Goal: Task Accomplishment & Management: Manage account settings

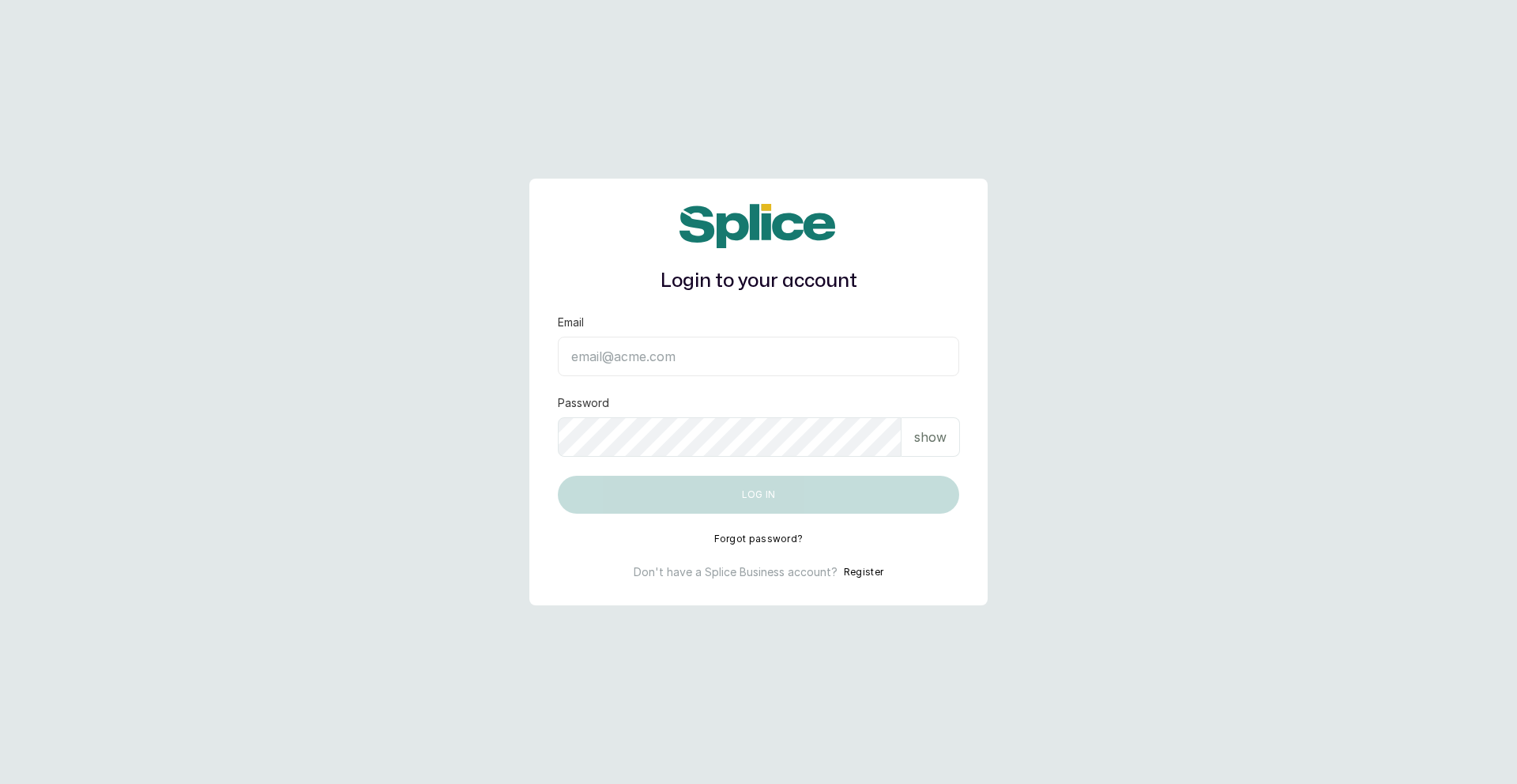
click at [726, 338] on input "Email" at bounding box center [758, 356] width 402 height 40
type input "mollychidi6@gmail.com"
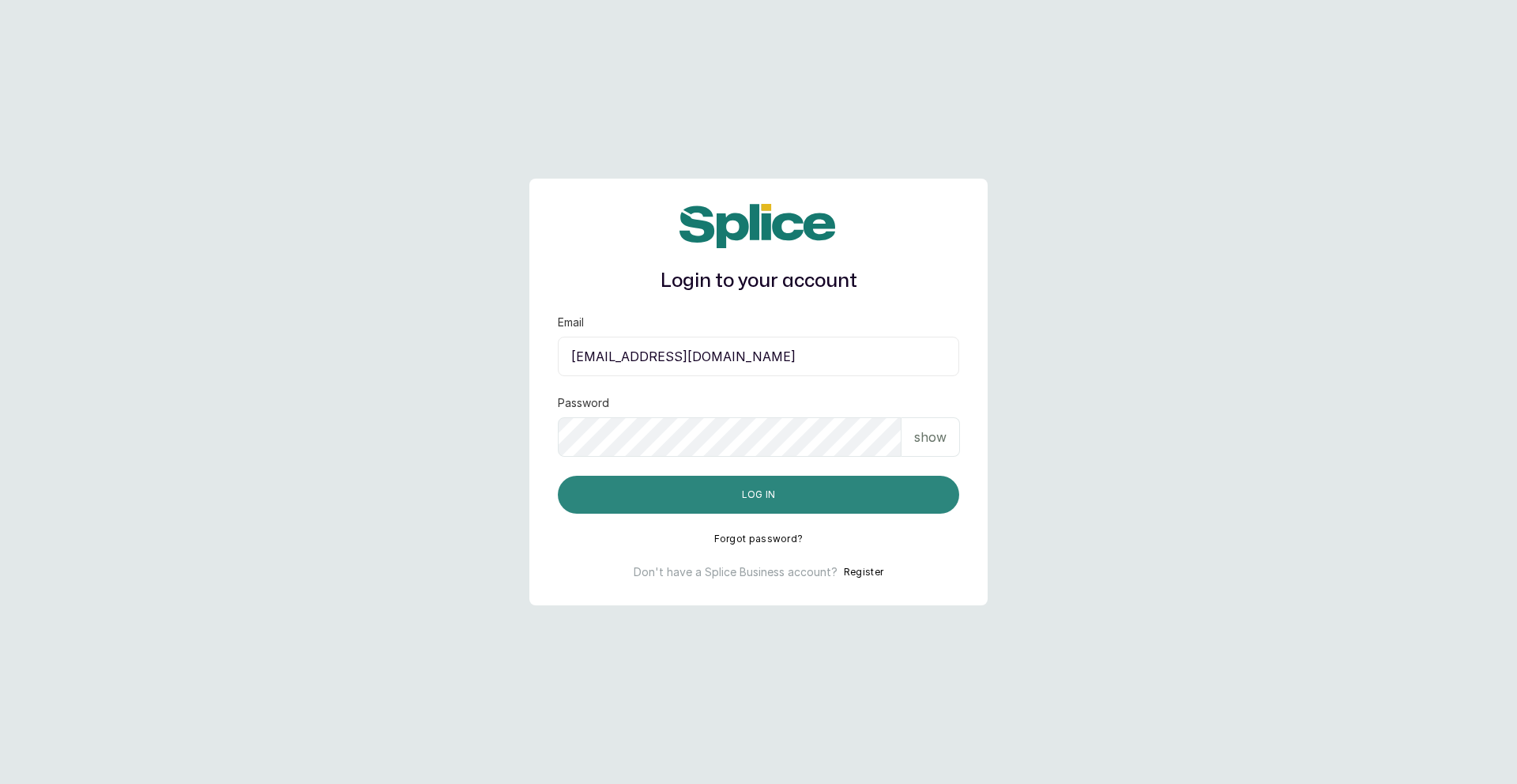
click at [677, 492] on button "Log in" at bounding box center [758, 494] width 402 height 38
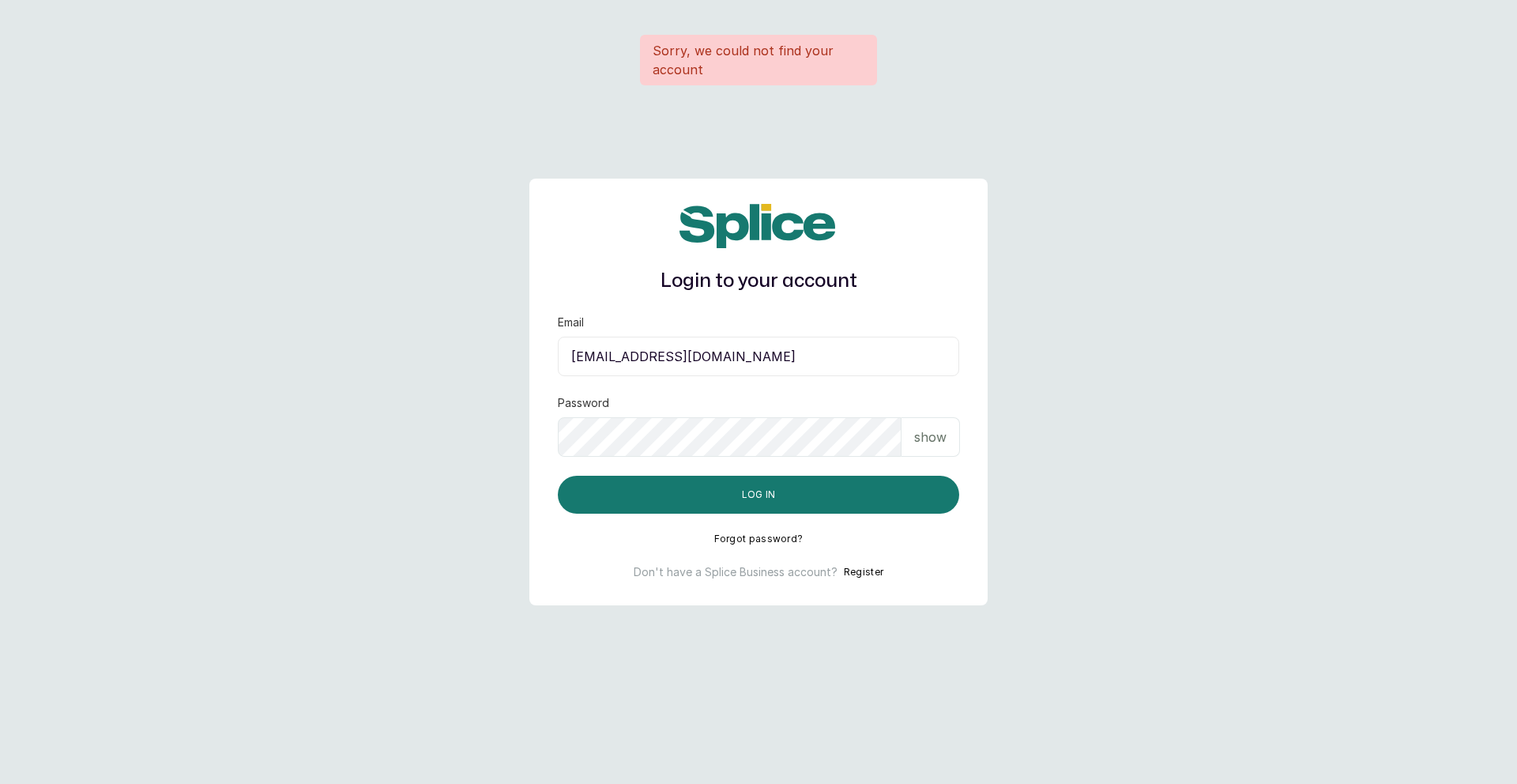
click at [933, 443] on p "show" at bounding box center [930, 437] width 33 height 19
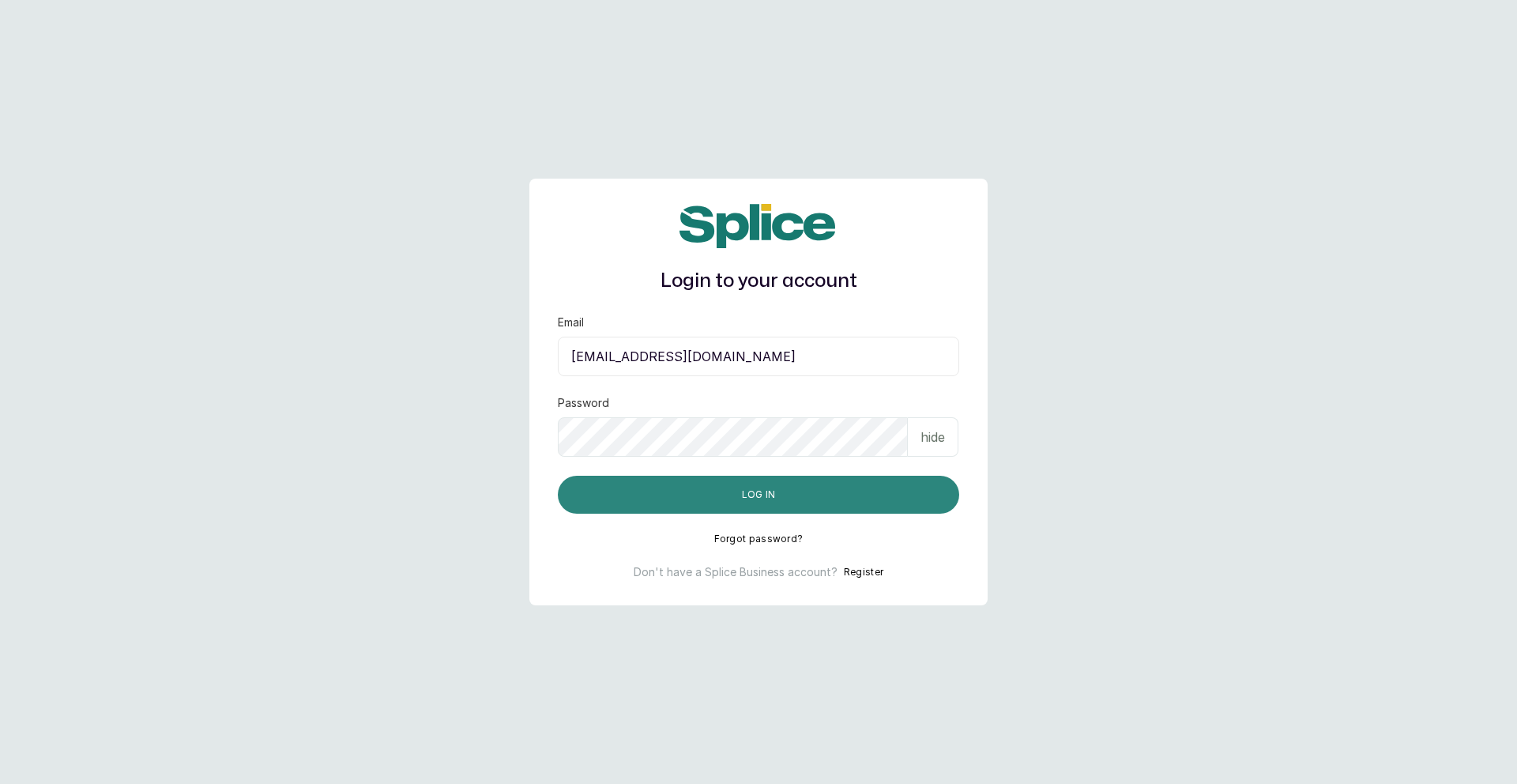
click at [855, 493] on button "Log in" at bounding box center [758, 494] width 402 height 38
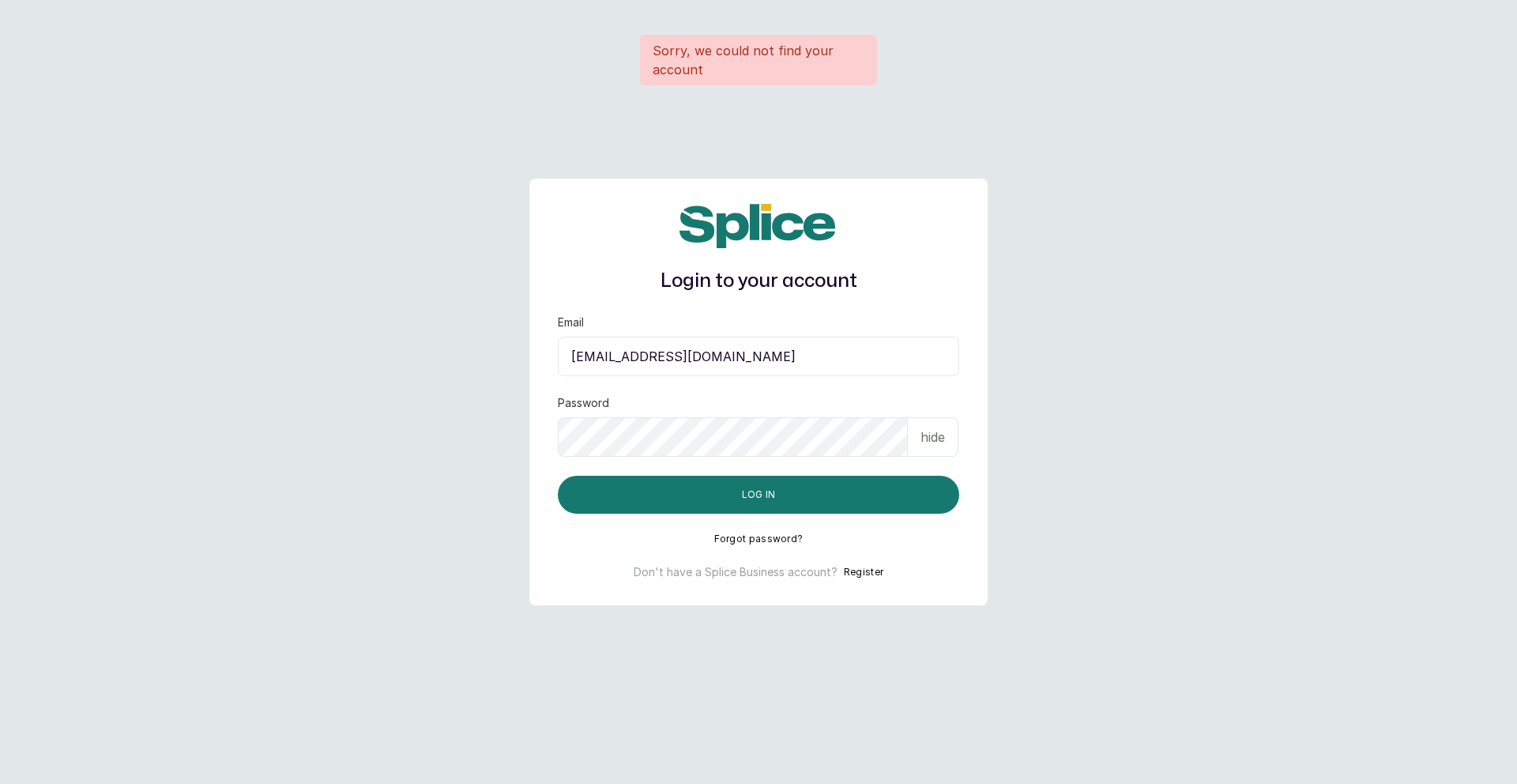
click at [746, 238] on icon at bounding box center [758, 226] width 158 height 45
click at [754, 223] on icon at bounding box center [775, 226] width 119 height 44
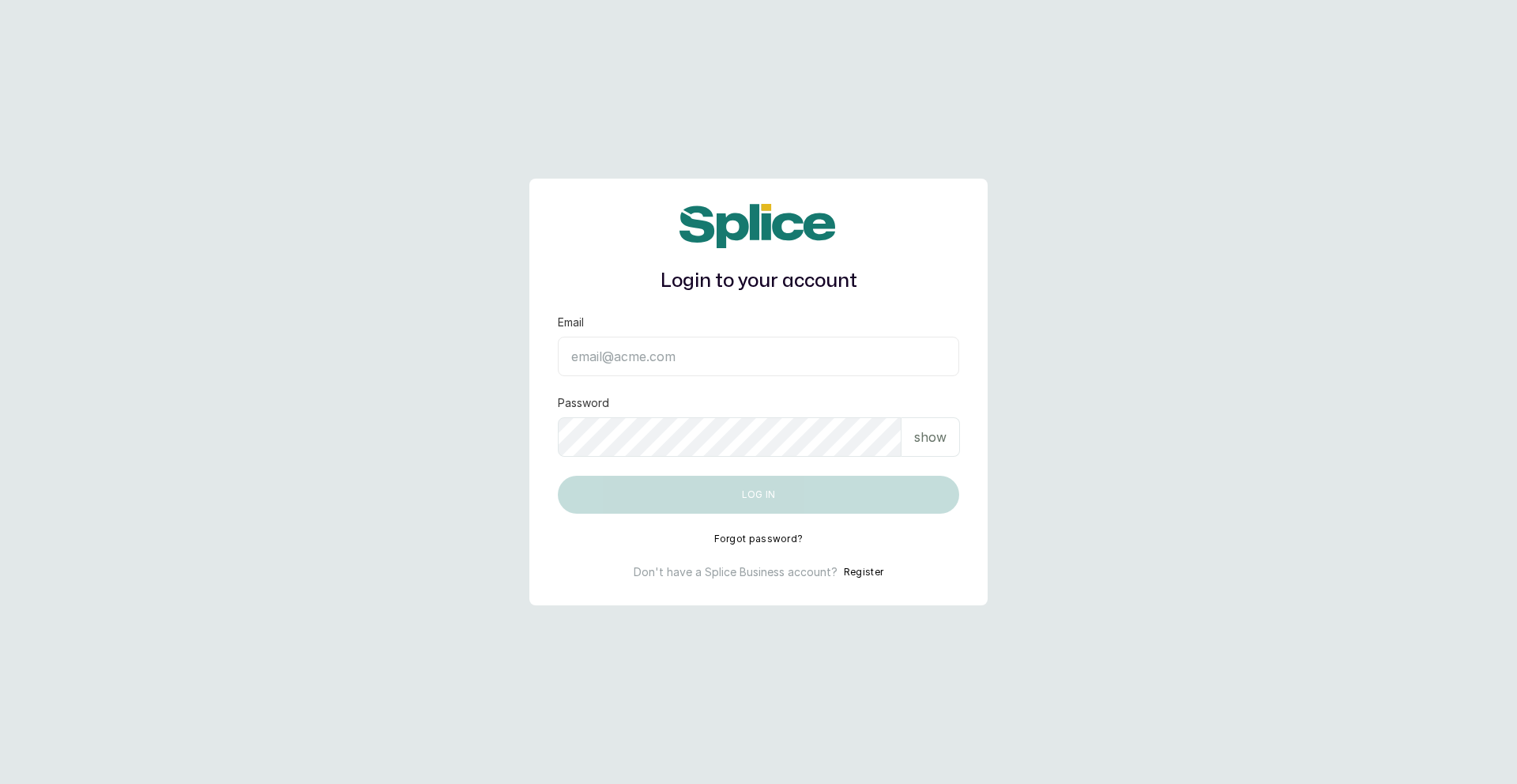
click at [783, 355] on input "Email" at bounding box center [758, 356] width 402 height 40
type input "[EMAIL_ADDRESS][DOMAIN_NAME]"
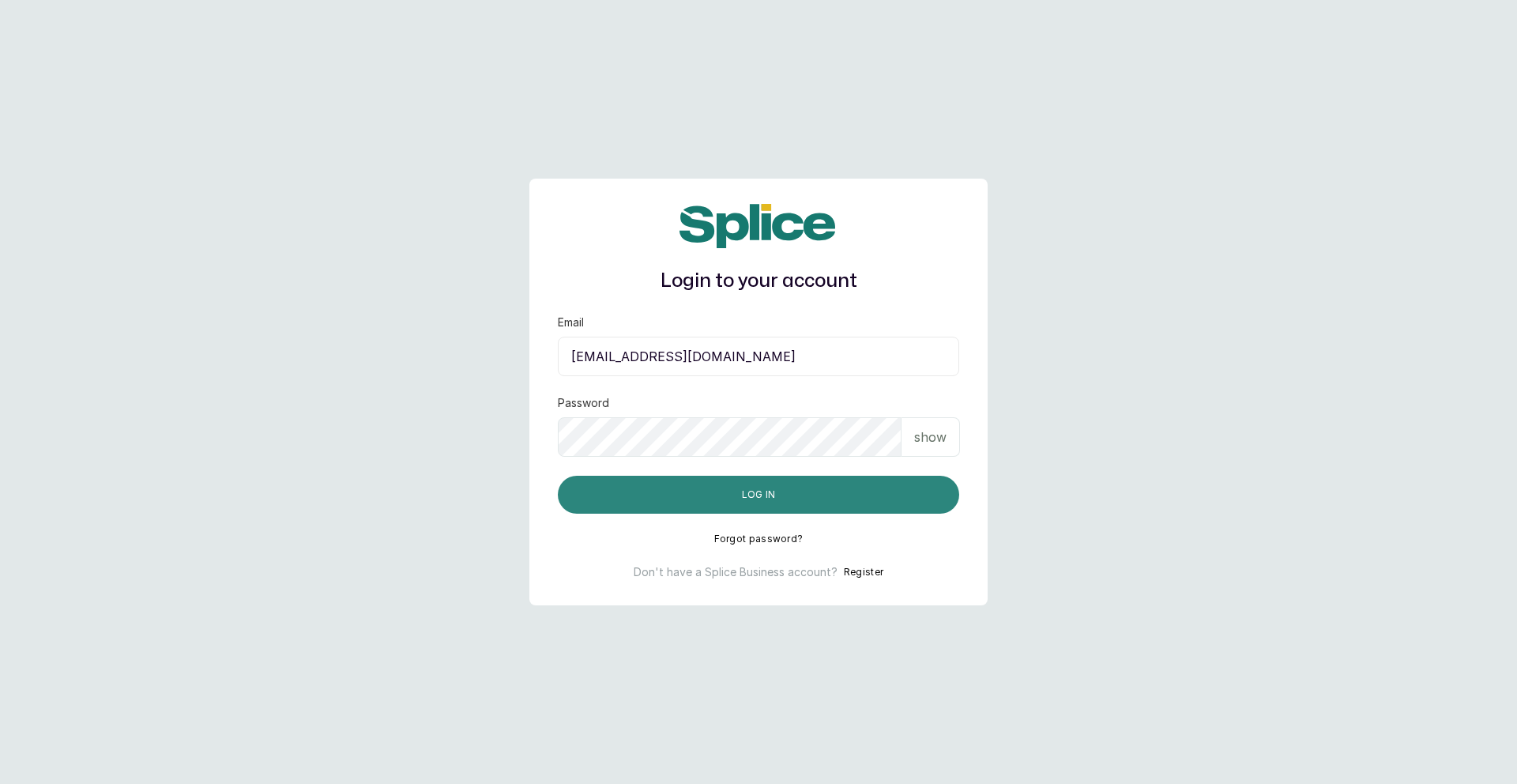
click at [825, 491] on button "Log in" at bounding box center [758, 494] width 402 height 38
